Goal: Navigation & Orientation: Find specific page/section

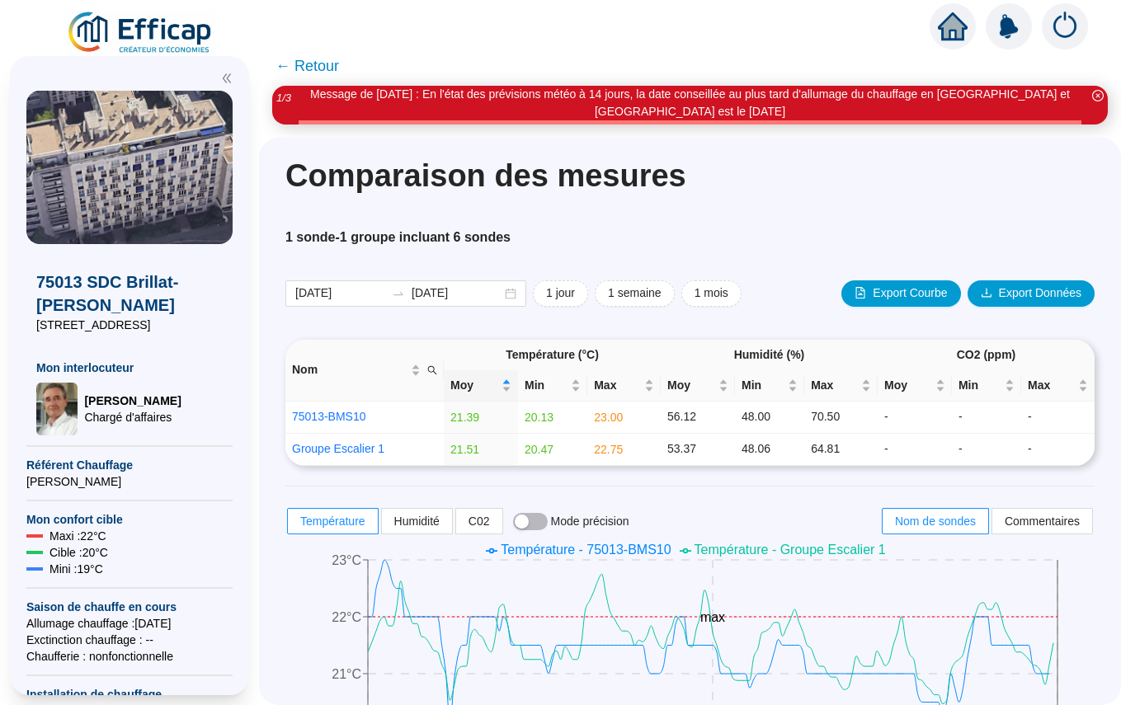
click at [948, 24] on icon "home" at bounding box center [953, 26] width 30 height 23
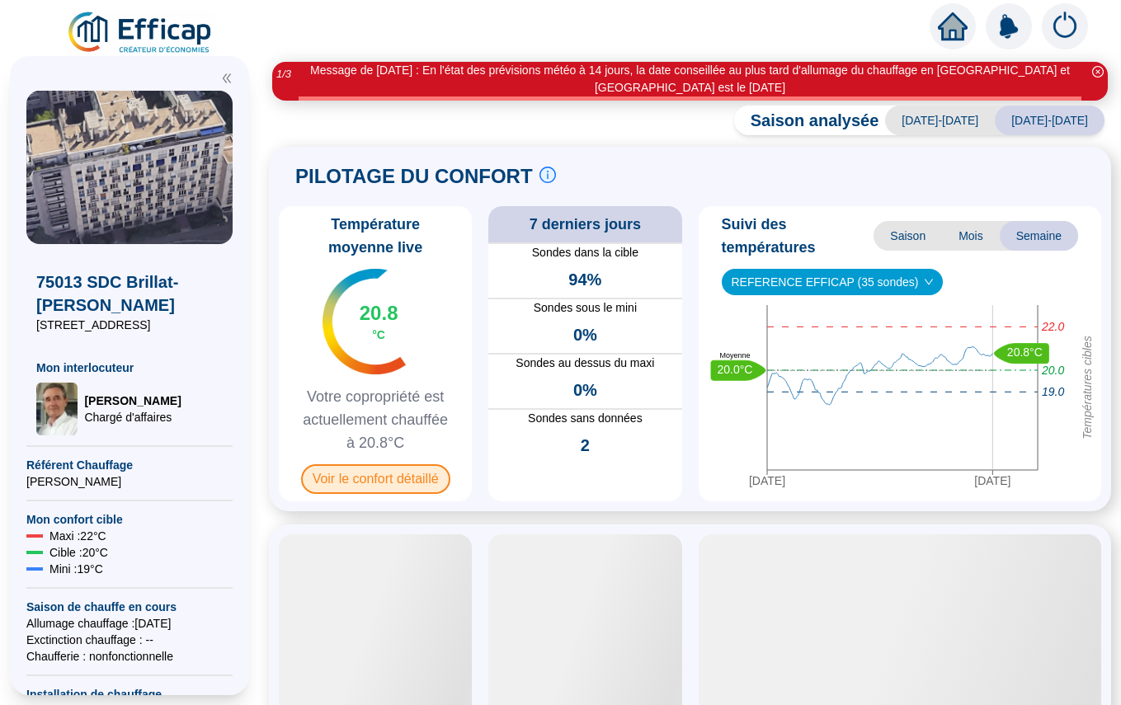
click at [380, 482] on span "Voir le confort détaillé" at bounding box center [375, 480] width 149 height 30
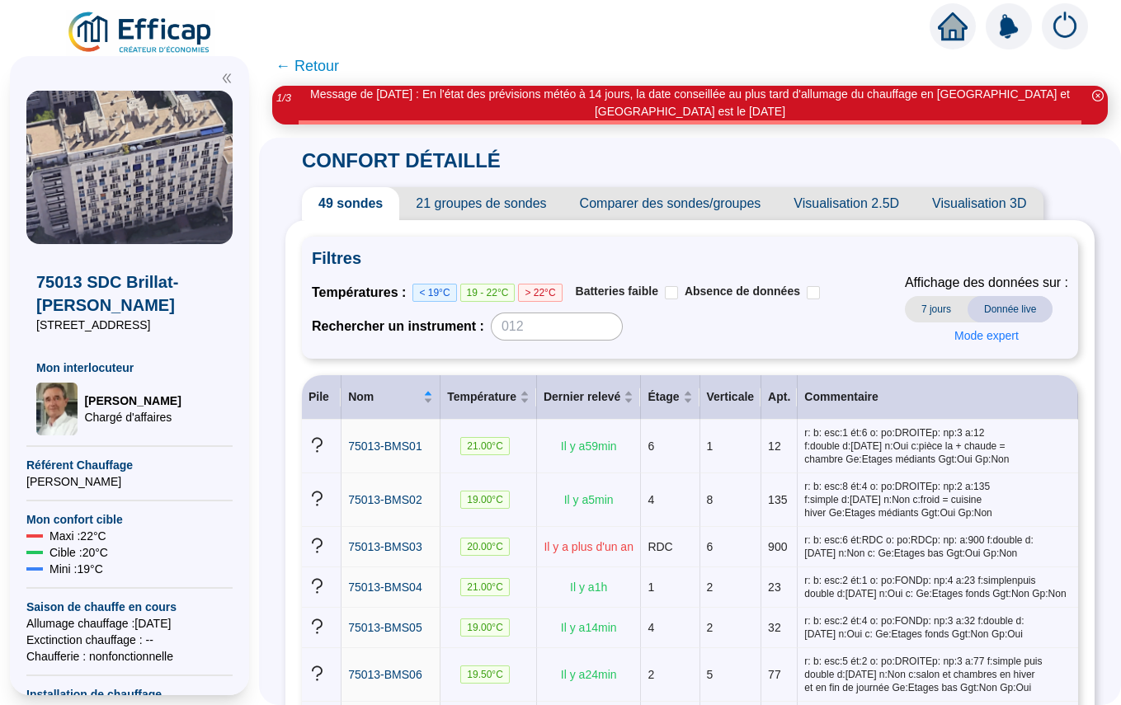
click at [959, 21] on icon "home" at bounding box center [953, 26] width 30 height 28
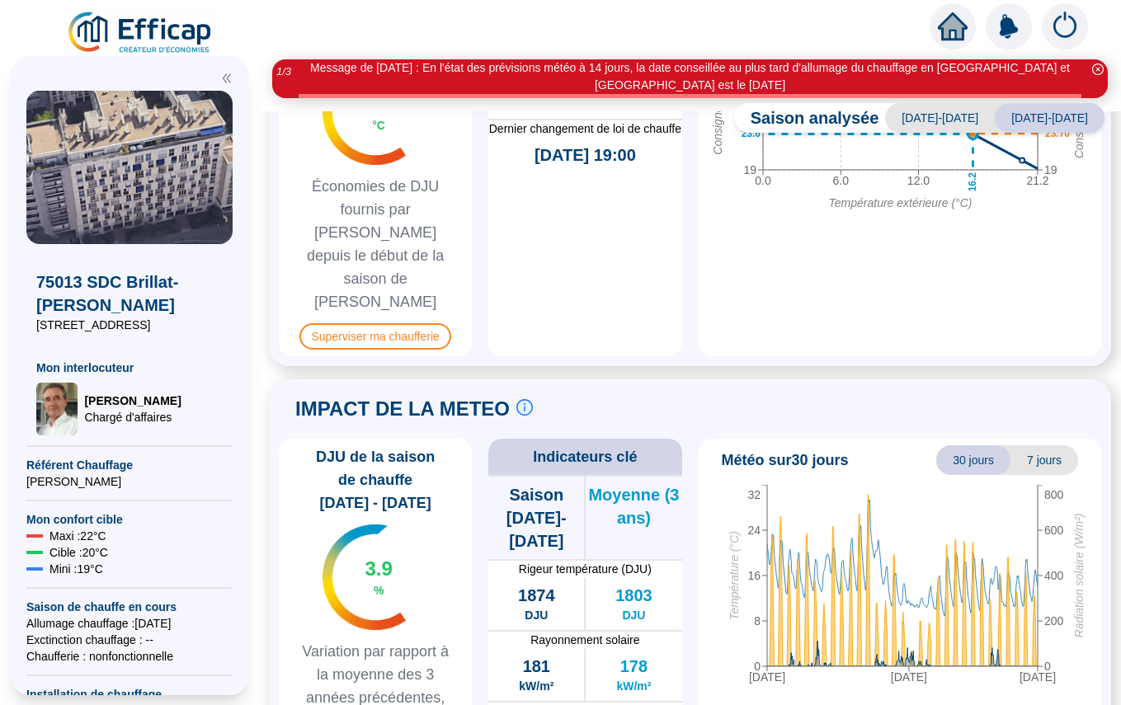
scroll to position [1049, 0]
